Goal: Transaction & Acquisition: Purchase product/service

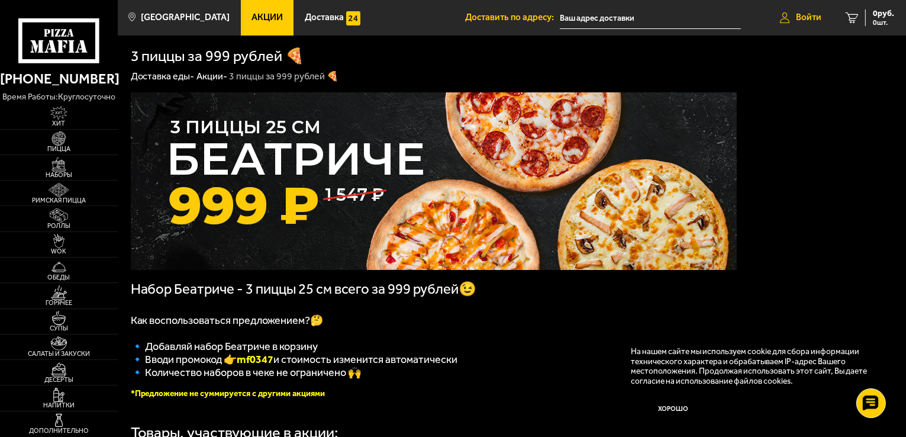
click at [798, 17] on span "Войти" at bounding box center [808, 17] width 25 height 9
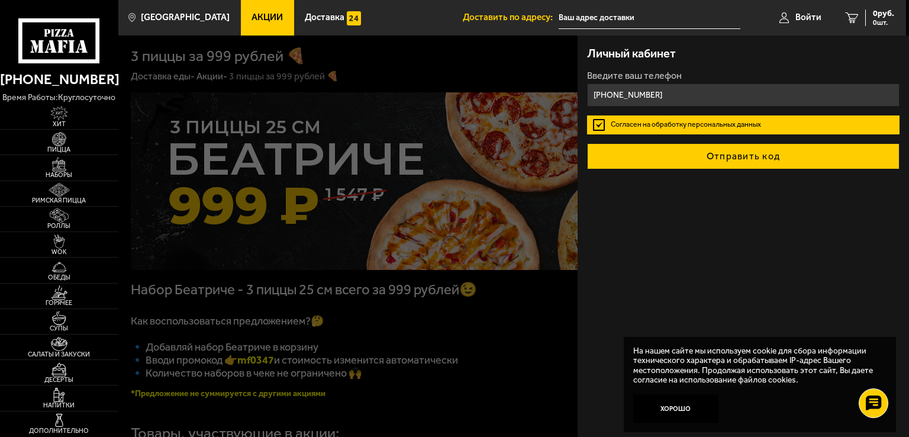
type input "+7 (996) 628-27-54"
click at [729, 161] on button "Отправить код" at bounding box center [743, 156] width 313 height 26
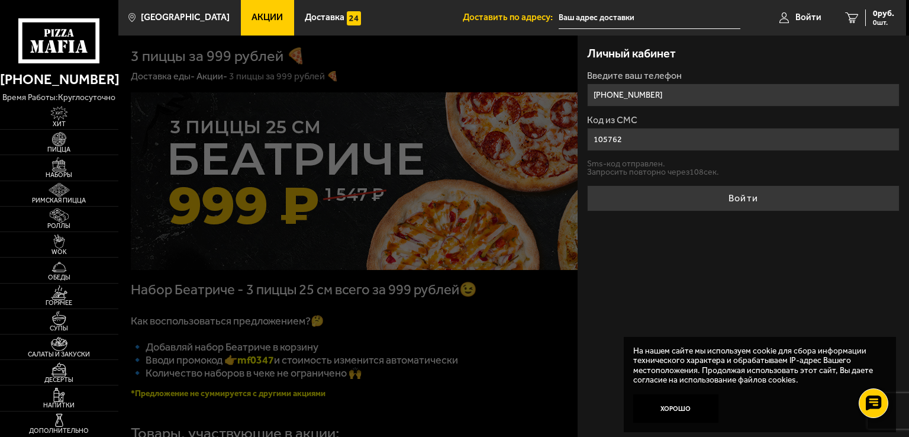
type input "105762"
click at [587, 185] on button "Войти" at bounding box center [743, 198] width 313 height 26
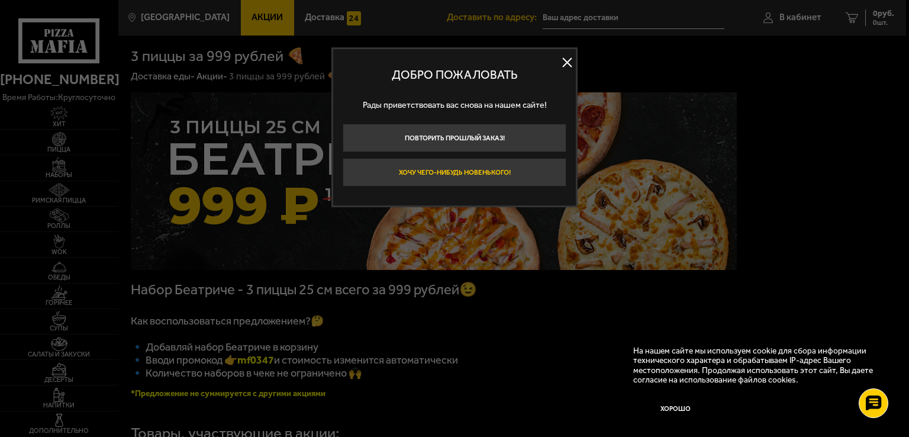
click at [485, 167] on button "Хочу чего-нибудь новенького!" at bounding box center [455, 172] width 224 height 28
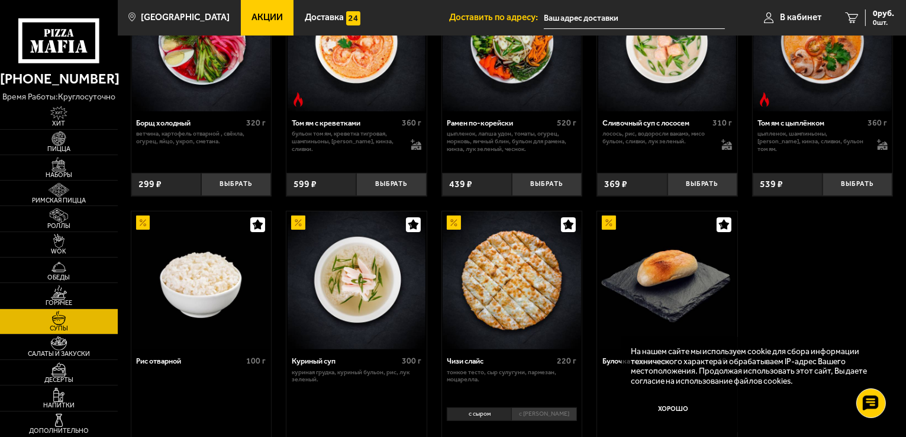
scroll to position [369, 0]
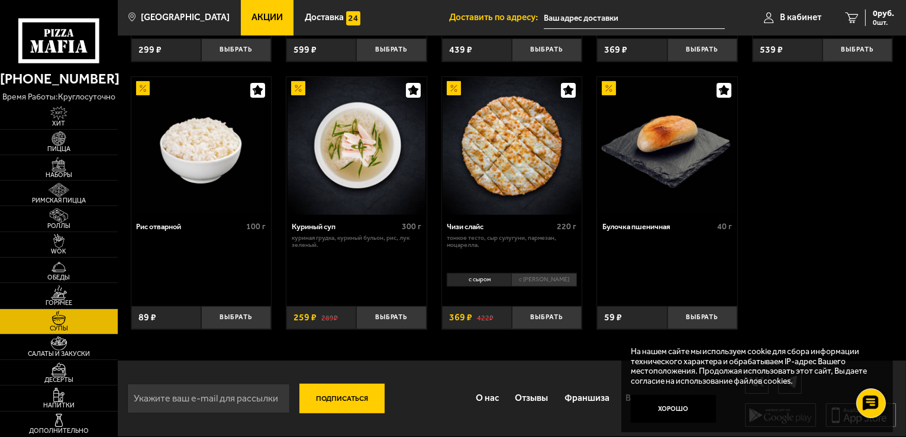
click at [253, 15] on span "Акции" at bounding box center [267, 17] width 31 height 9
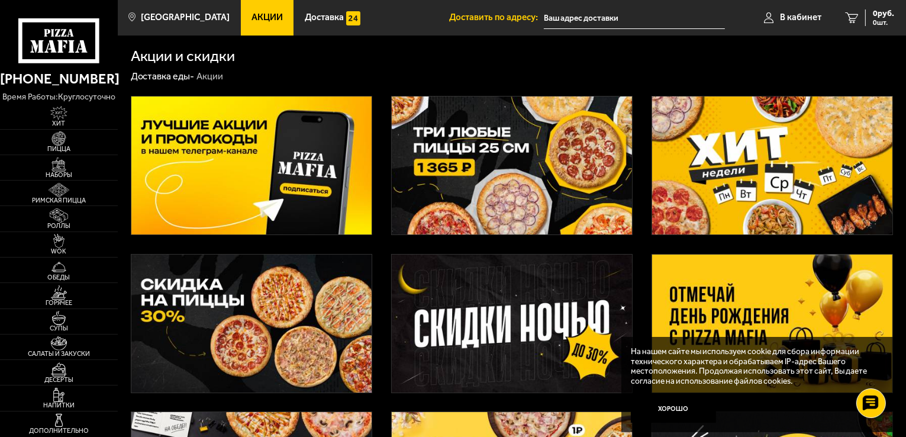
click at [511, 122] on img at bounding box center [512, 165] width 240 height 138
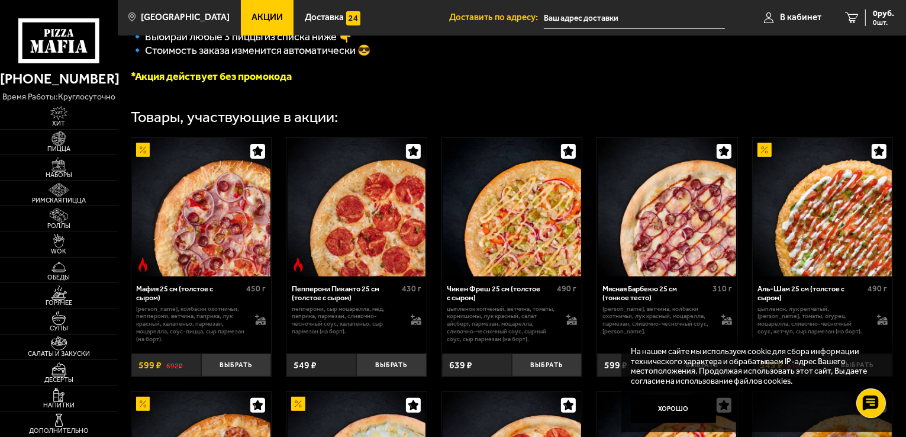
scroll to position [307, 0]
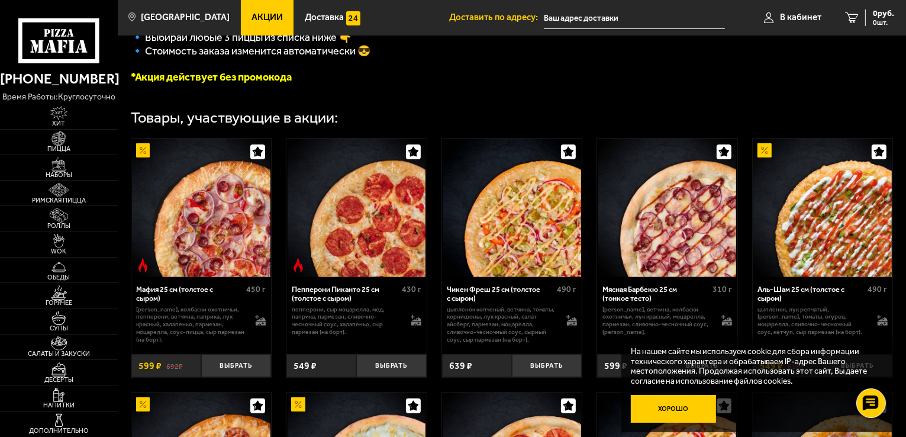
click at [667, 405] on button "Хорошо" at bounding box center [673, 409] width 85 height 28
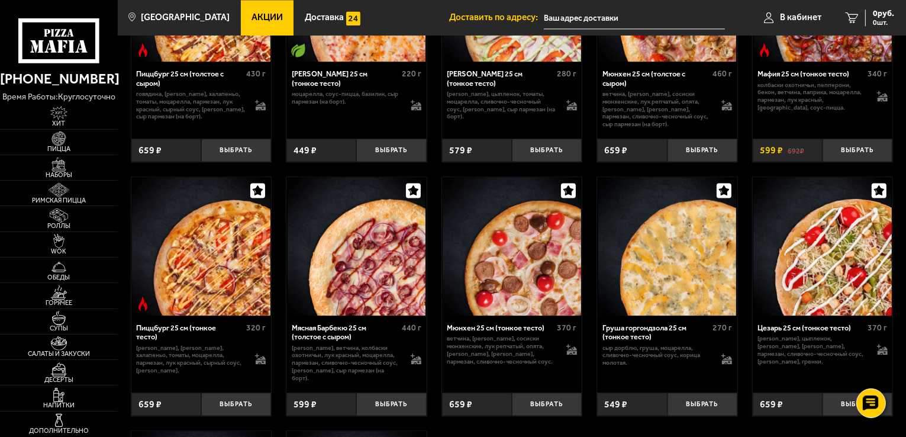
scroll to position [2551, 0]
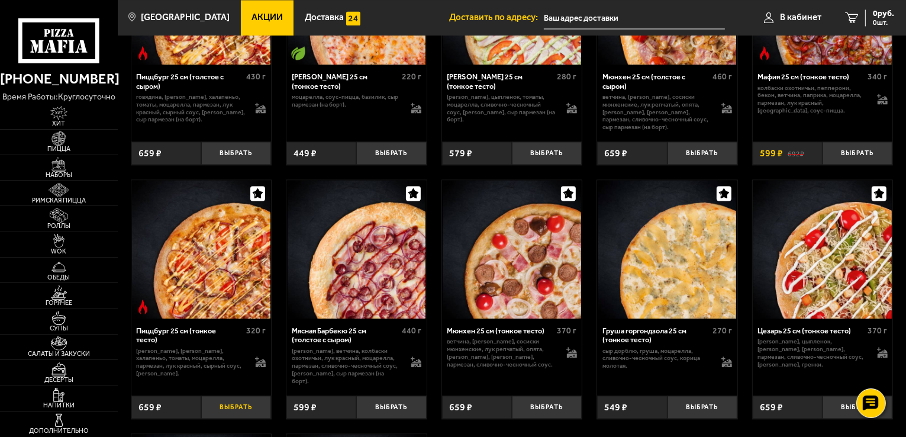
click at [231, 411] on button "Выбрать" at bounding box center [236, 406] width 70 height 23
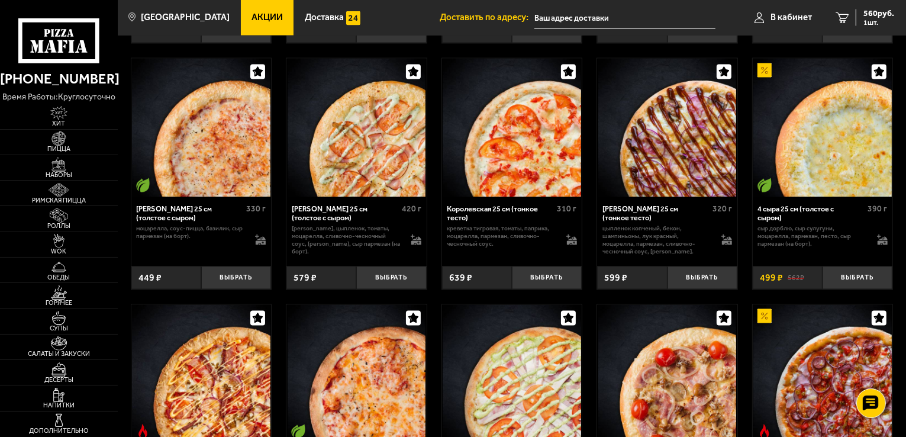
scroll to position [2173, 0]
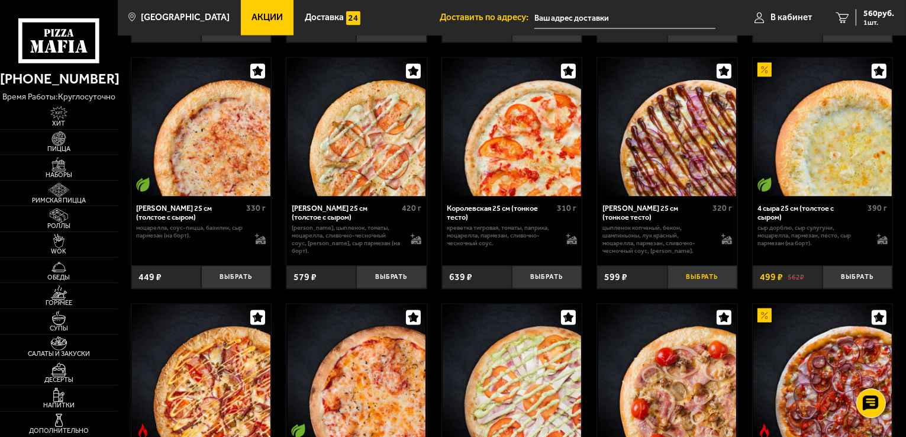
click at [701, 289] on button "Выбрать" at bounding box center [703, 277] width 70 height 23
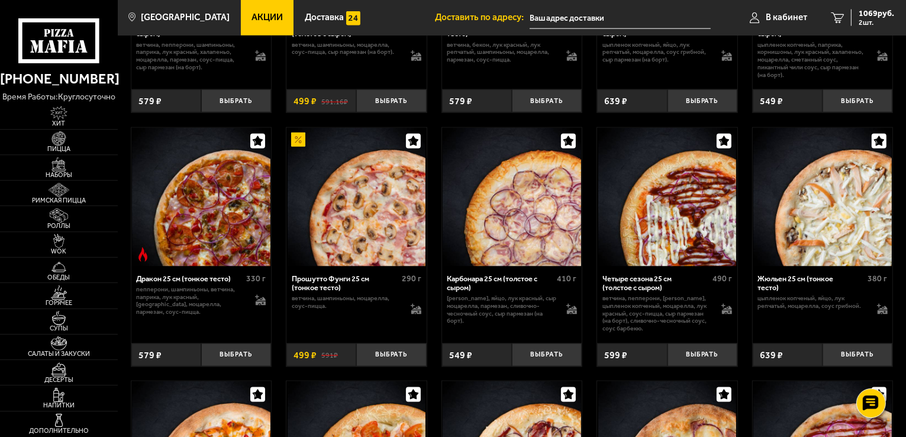
scroll to position [1596, 0]
click at [866, 361] on button "Выбрать" at bounding box center [858, 354] width 70 height 23
click at [881, 22] on span "3 шт." at bounding box center [877, 22] width 36 height 7
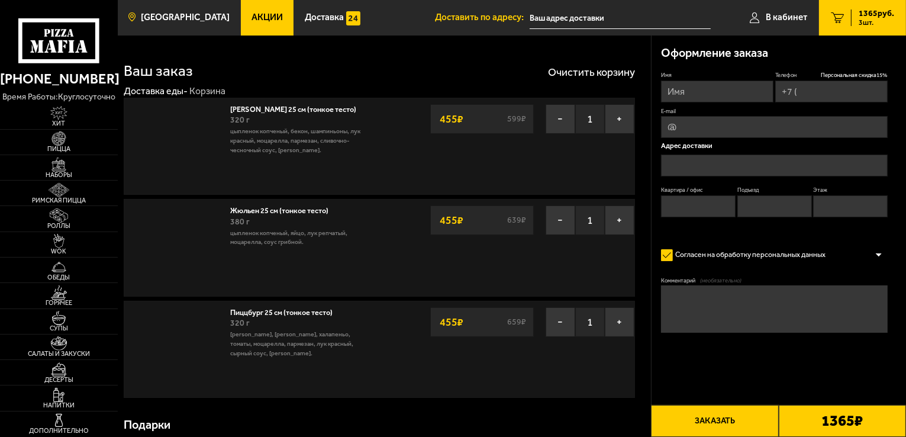
type input "+7 (996) 628-27-54"
type input "Санкт-Петербург, Арцеуловская аллея, 21"
type input "1608"
type input "6"
type input "16"
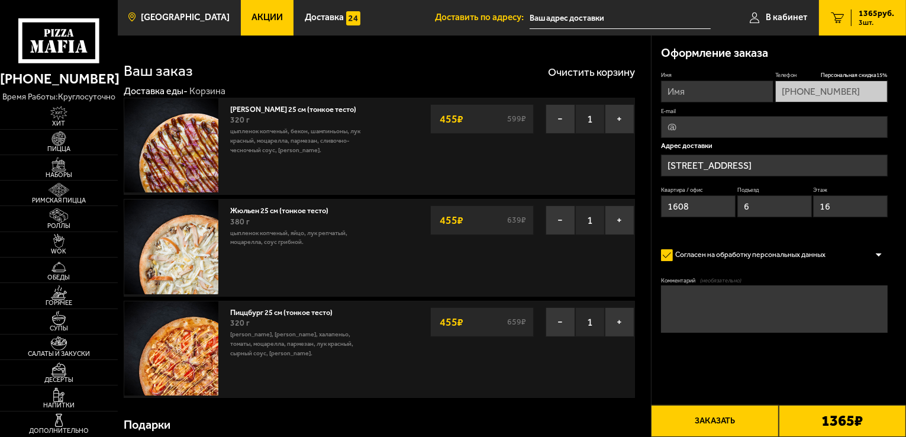
type input "Арцеуловская аллея, 21"
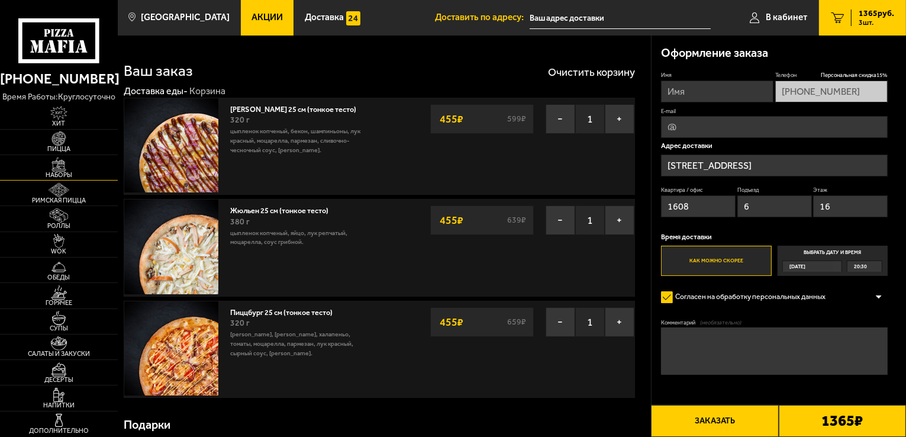
click at [54, 172] on span "Наборы" at bounding box center [59, 175] width 118 height 7
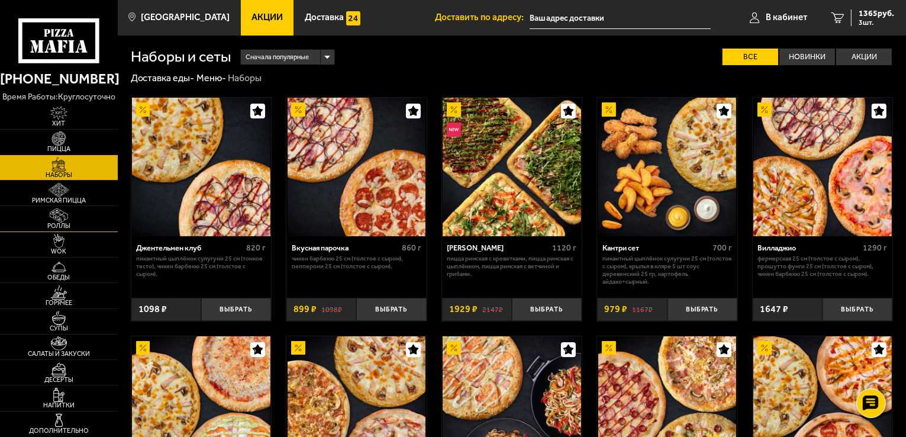
click at [57, 217] on img at bounding box center [59, 215] width 36 height 14
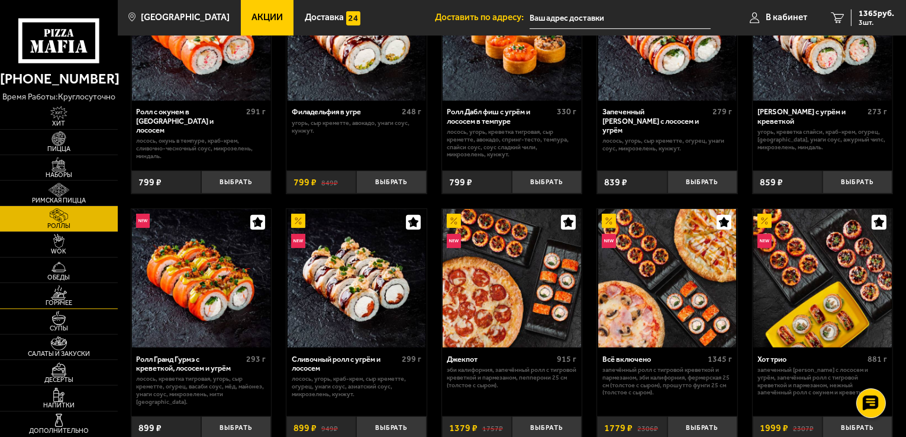
scroll to position [373, 0]
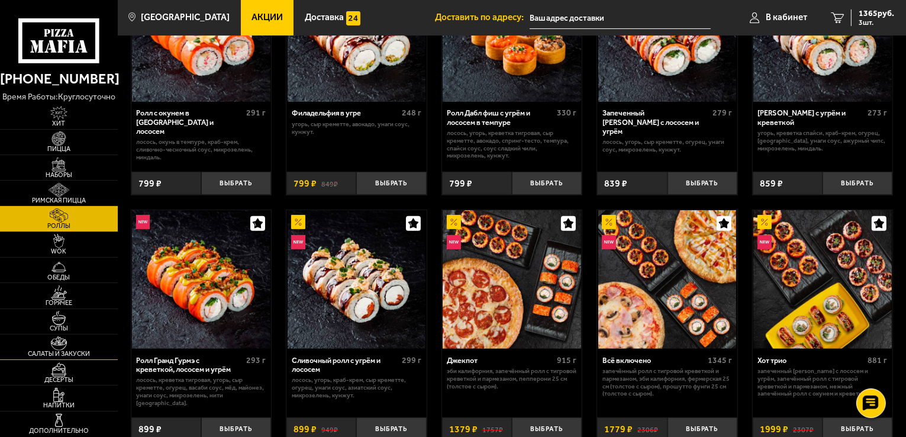
click at [69, 342] on img at bounding box center [59, 343] width 36 height 14
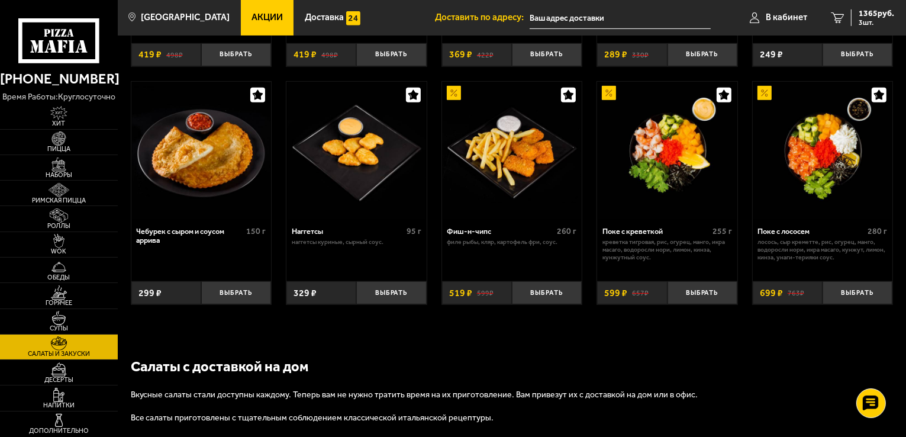
scroll to position [552, 0]
click at [57, 247] on img at bounding box center [59, 241] width 36 height 14
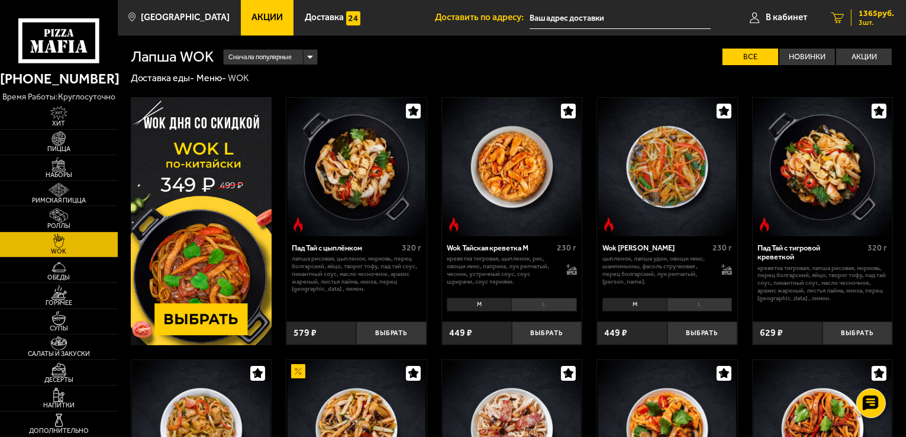
click at [879, 9] on span "1365 руб." at bounding box center [877, 13] width 36 height 8
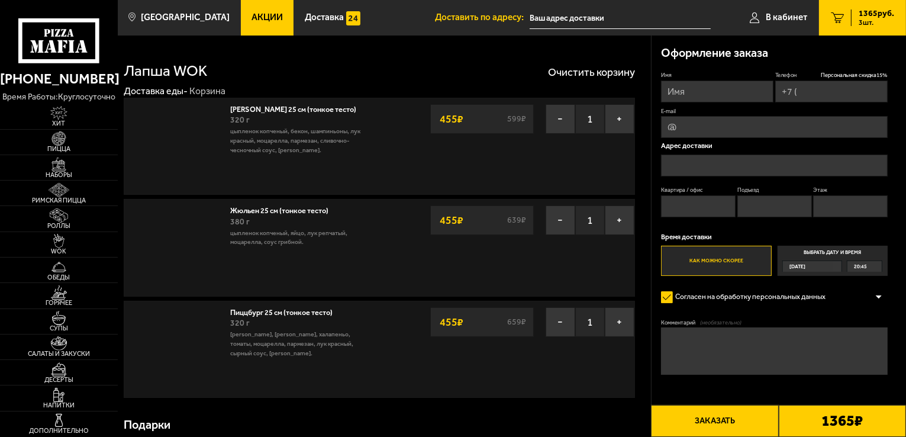
type input "+7 (996) 628-27-54"
type input "Санкт-Петербург, Арцеуловская аллея, 21"
type input "1608"
type input "6"
type input "16"
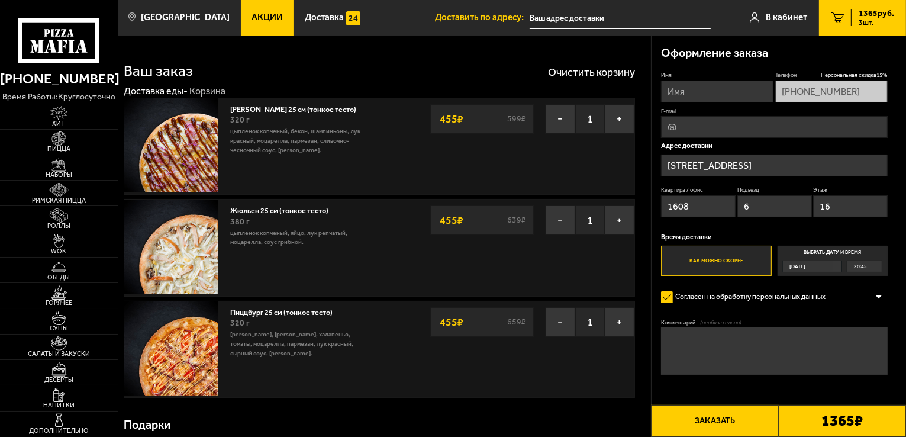
type input "Арцеуловская аллея, 21"
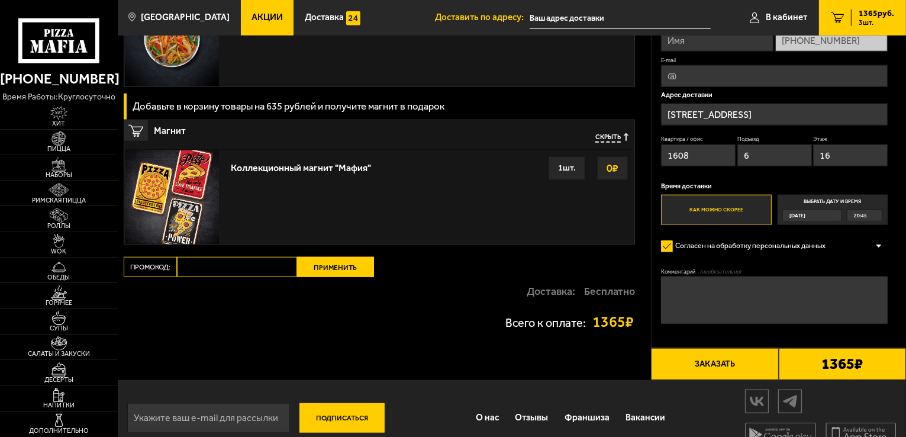
scroll to position [1136, 0]
click at [213, 272] on input "Промокод:" at bounding box center [237, 267] width 120 height 20
click at [227, 268] on input "Промокод:" at bounding box center [237, 267] width 120 height 20
paste input "WEEK"
type input "WEEK"
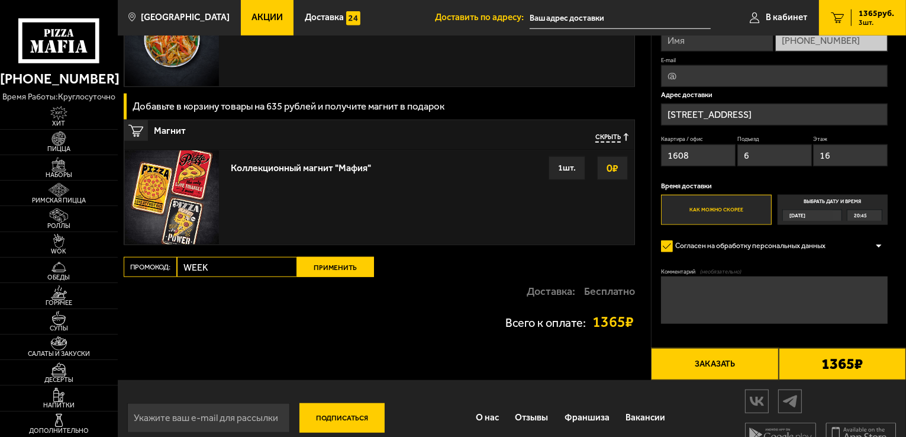
click at [311, 261] on button "Применить" at bounding box center [335, 267] width 77 height 20
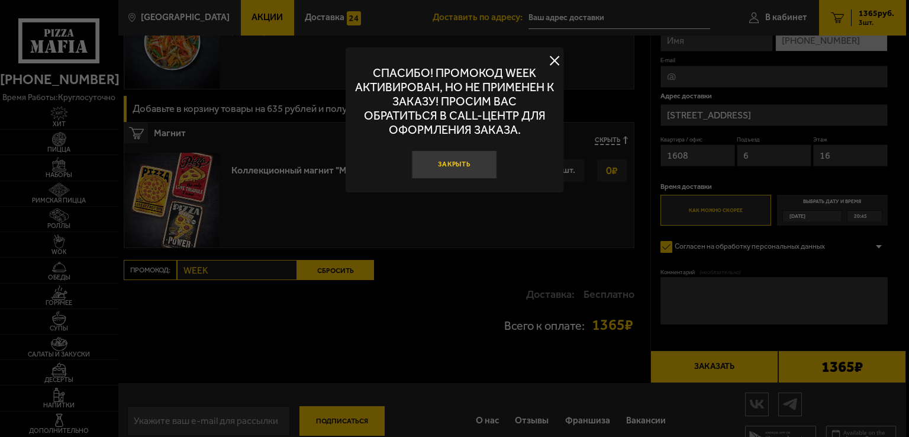
click at [452, 163] on button "Закрыть" at bounding box center [454, 164] width 85 height 28
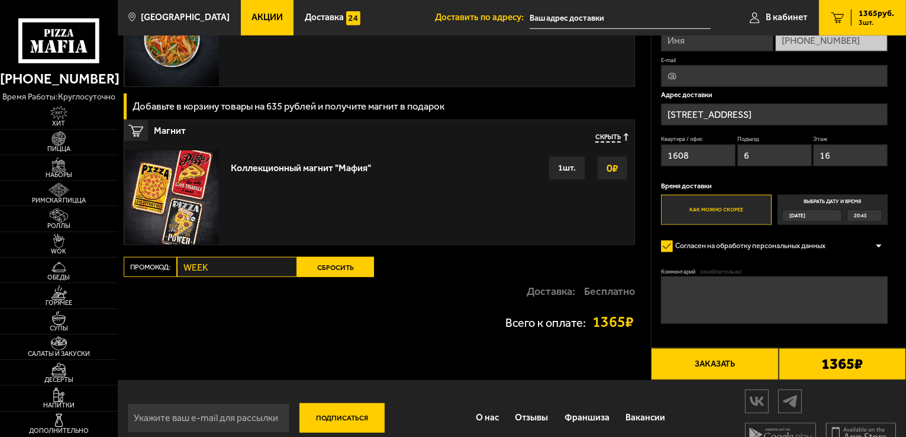
click at [136, 262] on div "Промокод: WEEK Сбросить" at bounding box center [252, 267] width 256 height 20
click at [324, 276] on button "Сбросить" at bounding box center [335, 267] width 77 height 20
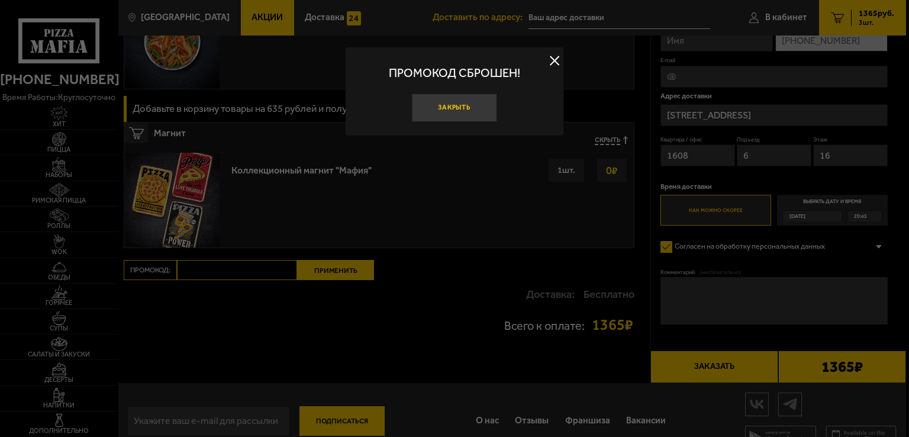
click at [443, 114] on button "Закрыть" at bounding box center [454, 108] width 85 height 28
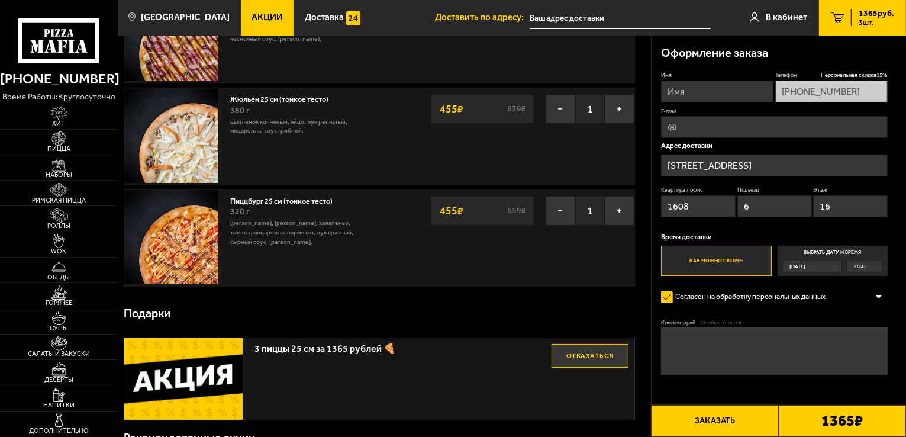
scroll to position [0, 0]
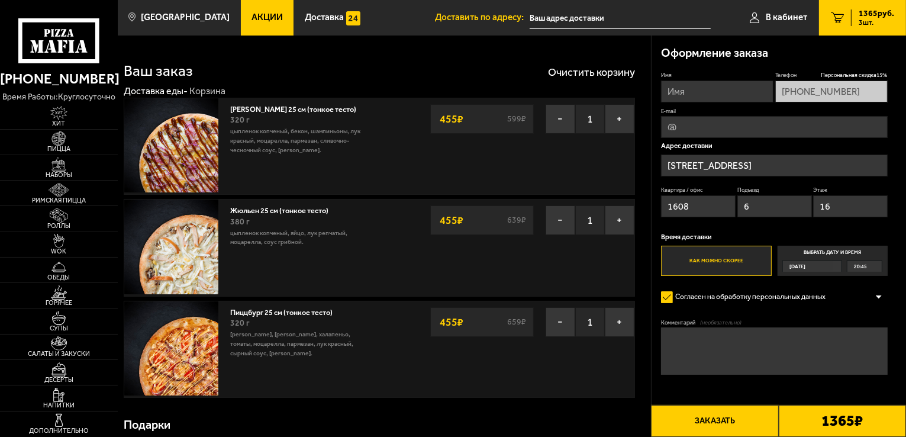
click at [687, 94] on input "Имя" at bounding box center [717, 91] width 112 height 22
type input "Ксения"
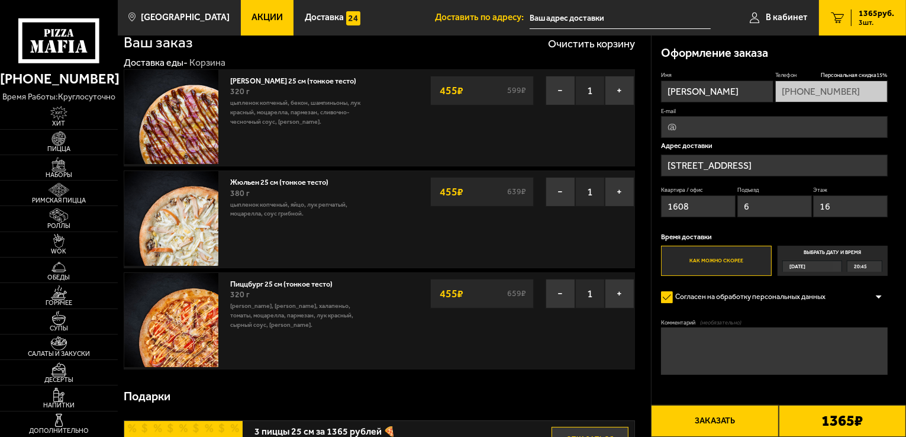
click at [710, 364] on textarea "Комментарий (необязательно)" at bounding box center [774, 350] width 227 height 47
click at [710, 364] on textarea "н" at bounding box center [774, 350] width 227 height 47
click at [703, 341] on textarea "нет домофна" at bounding box center [774, 350] width 227 height 47
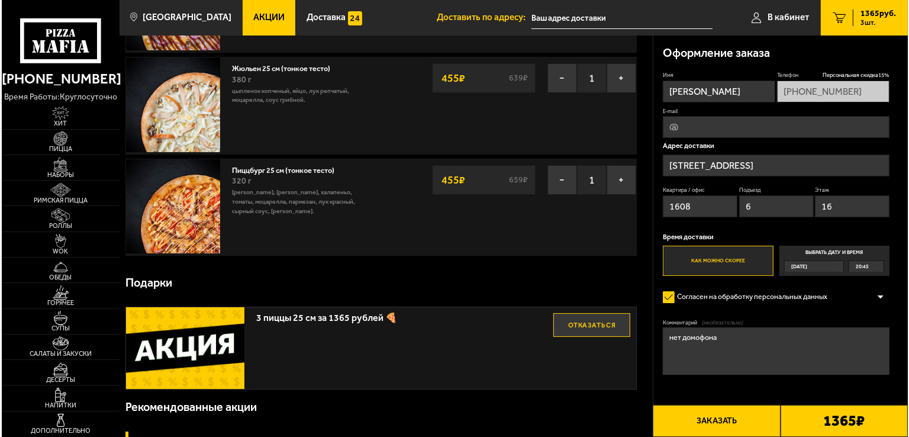
scroll to position [169, 0]
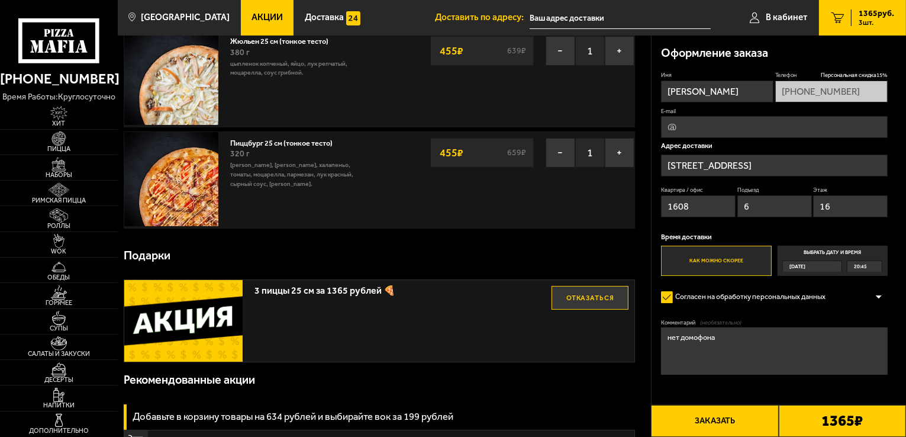
type textarea "нет домофона"
click at [720, 420] on button "Заказать" at bounding box center [714, 421] width 127 height 32
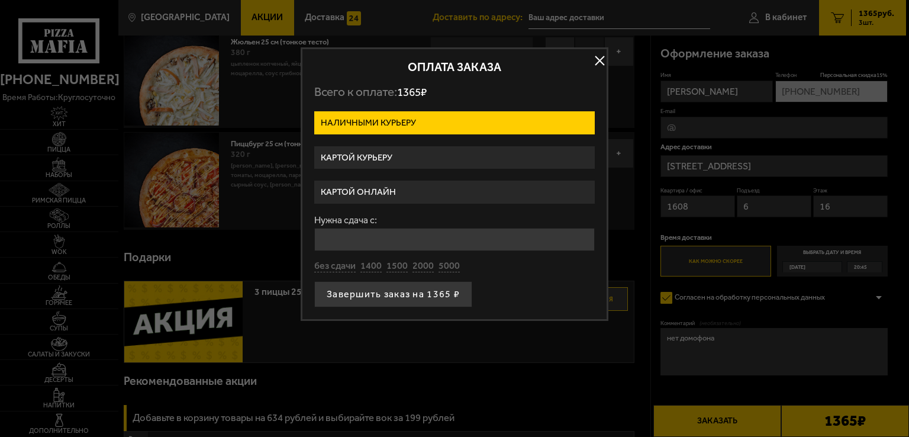
click at [384, 159] on label "Картой курьеру" at bounding box center [454, 157] width 281 height 23
click at [0, 0] on input "Картой курьеру" at bounding box center [0, 0] width 0 height 0
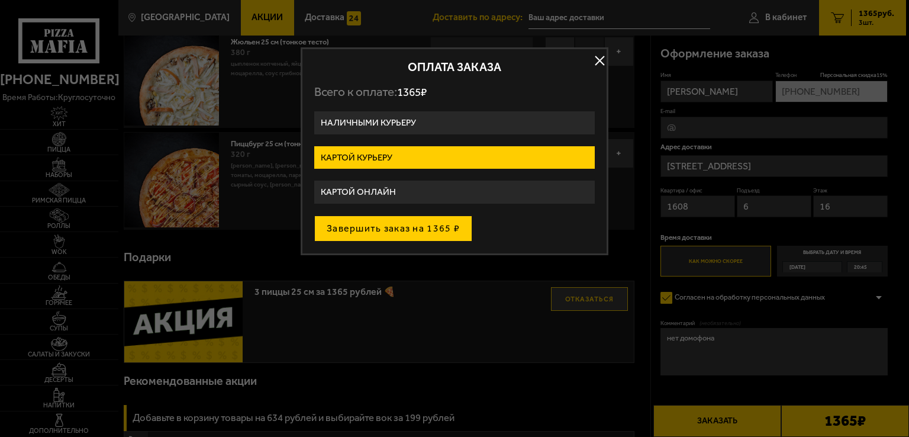
click at [390, 227] on button "Завершить заказ на 1365 ₽" at bounding box center [393, 228] width 158 height 26
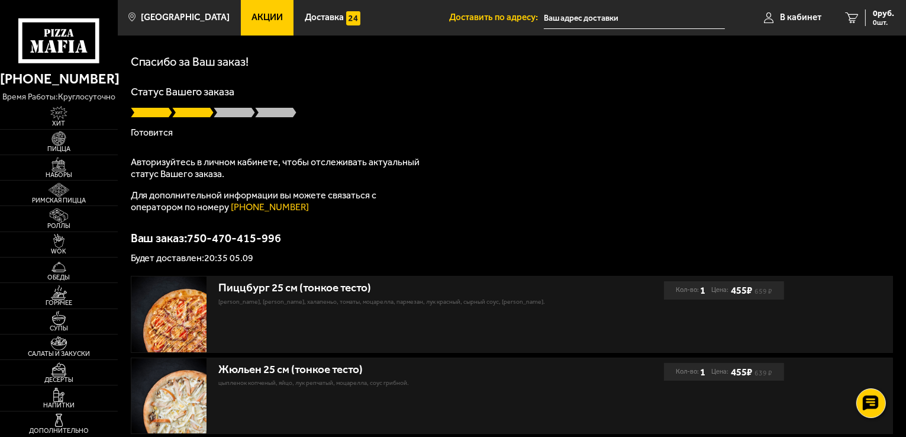
scroll to position [28, 0]
